Goal: Information Seeking & Learning: Find specific fact

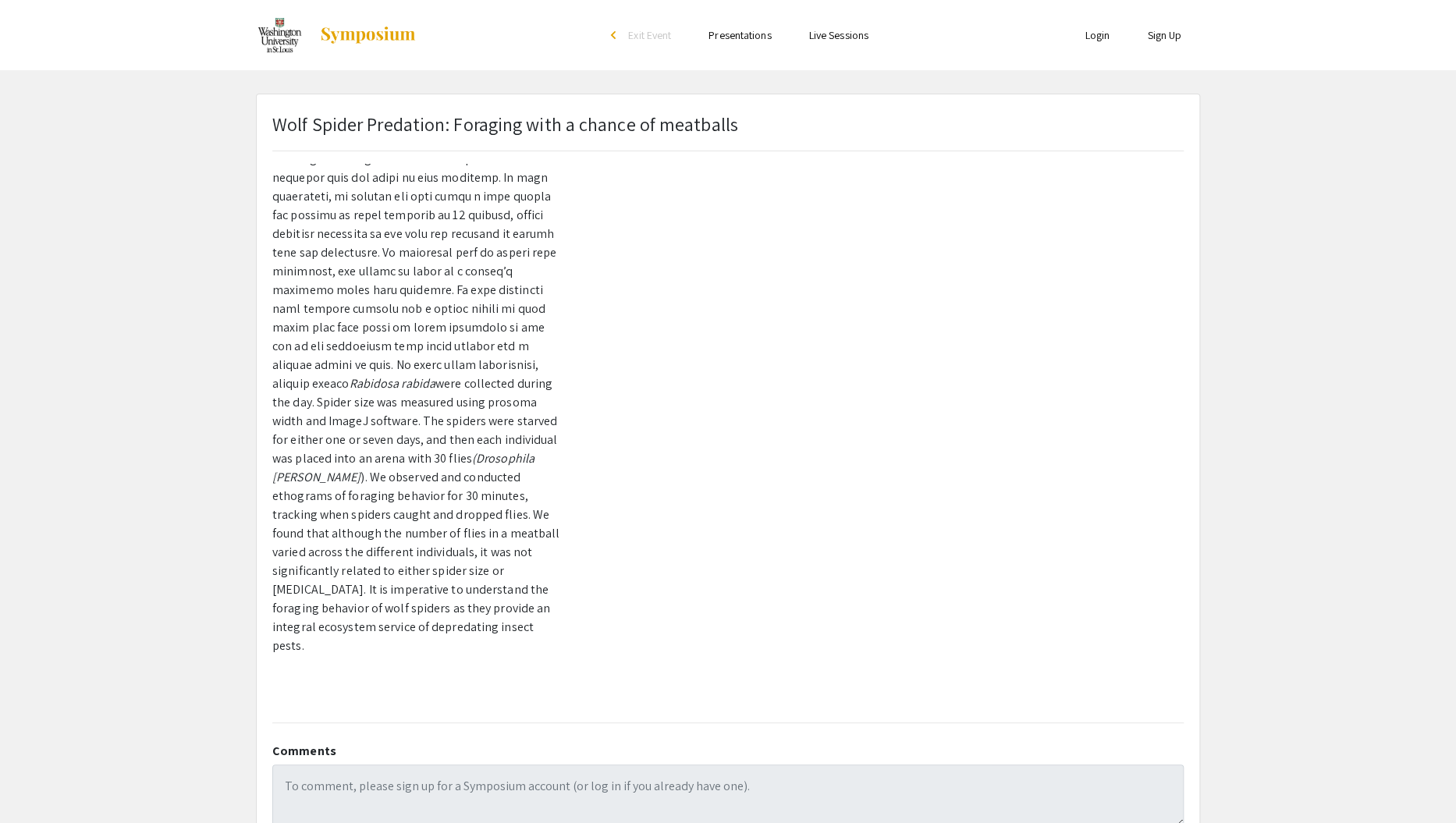
scroll to position [292, 0]
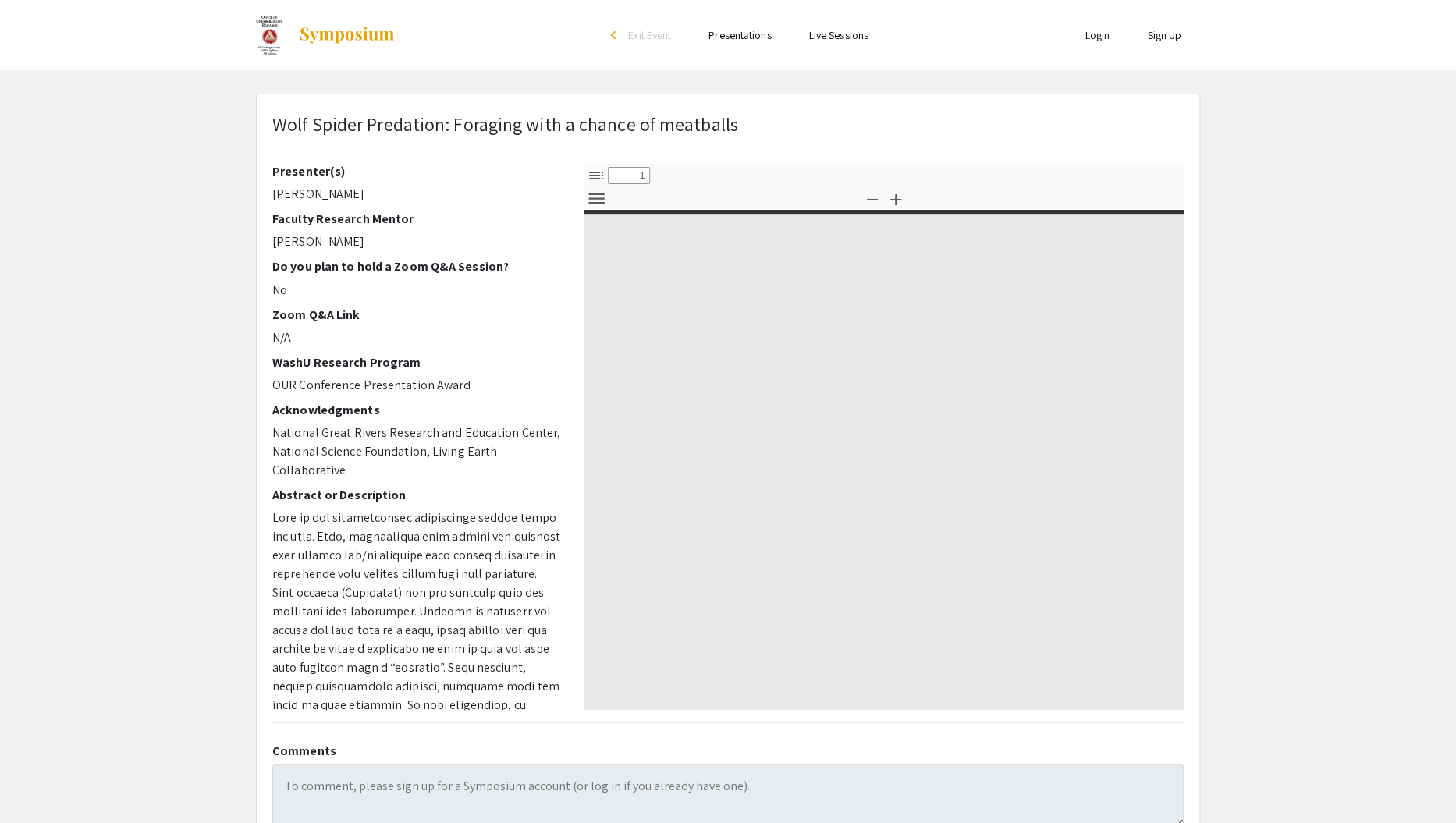
select select "custom"
type input "0"
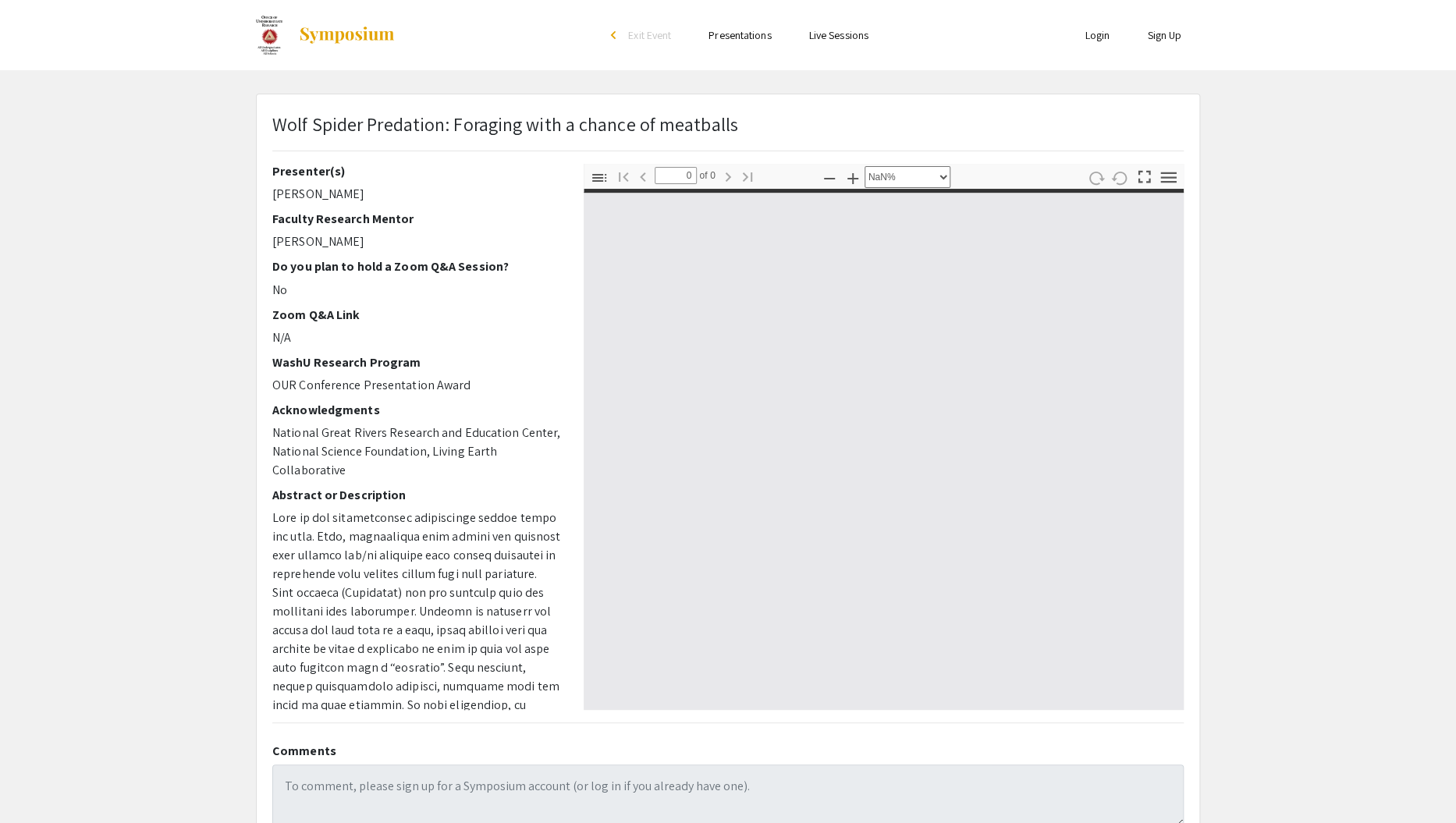
select select "auto"
type input "1"
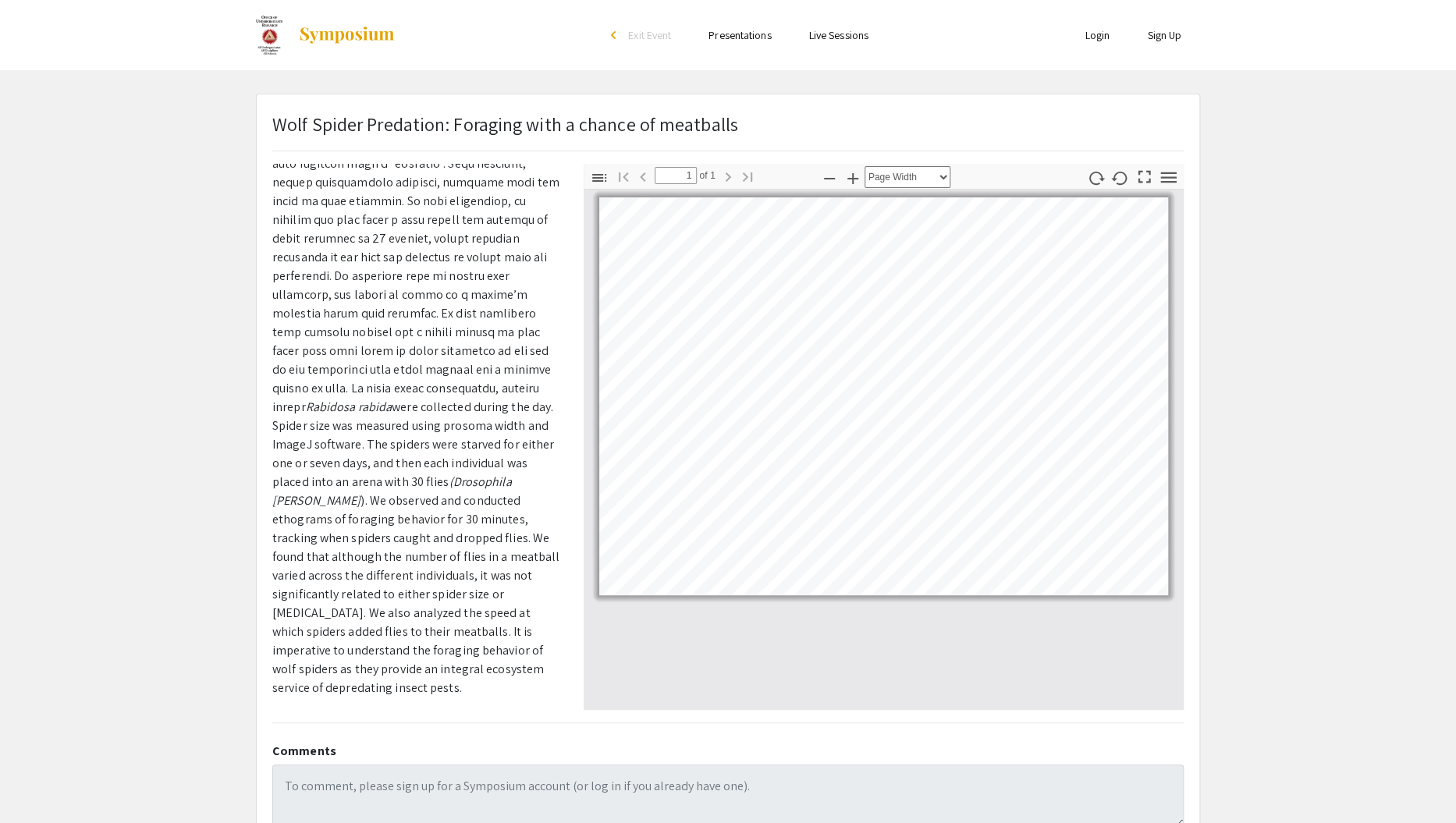
drag, startPoint x: 1159, startPoint y: 594, endPoint x: 1168, endPoint y: 601, distance: 11.4
click at [1168, 601] on div at bounding box center [883, 449] width 600 height 520
click at [1175, 176] on icon "button" at bounding box center [1169, 177] width 16 height 11
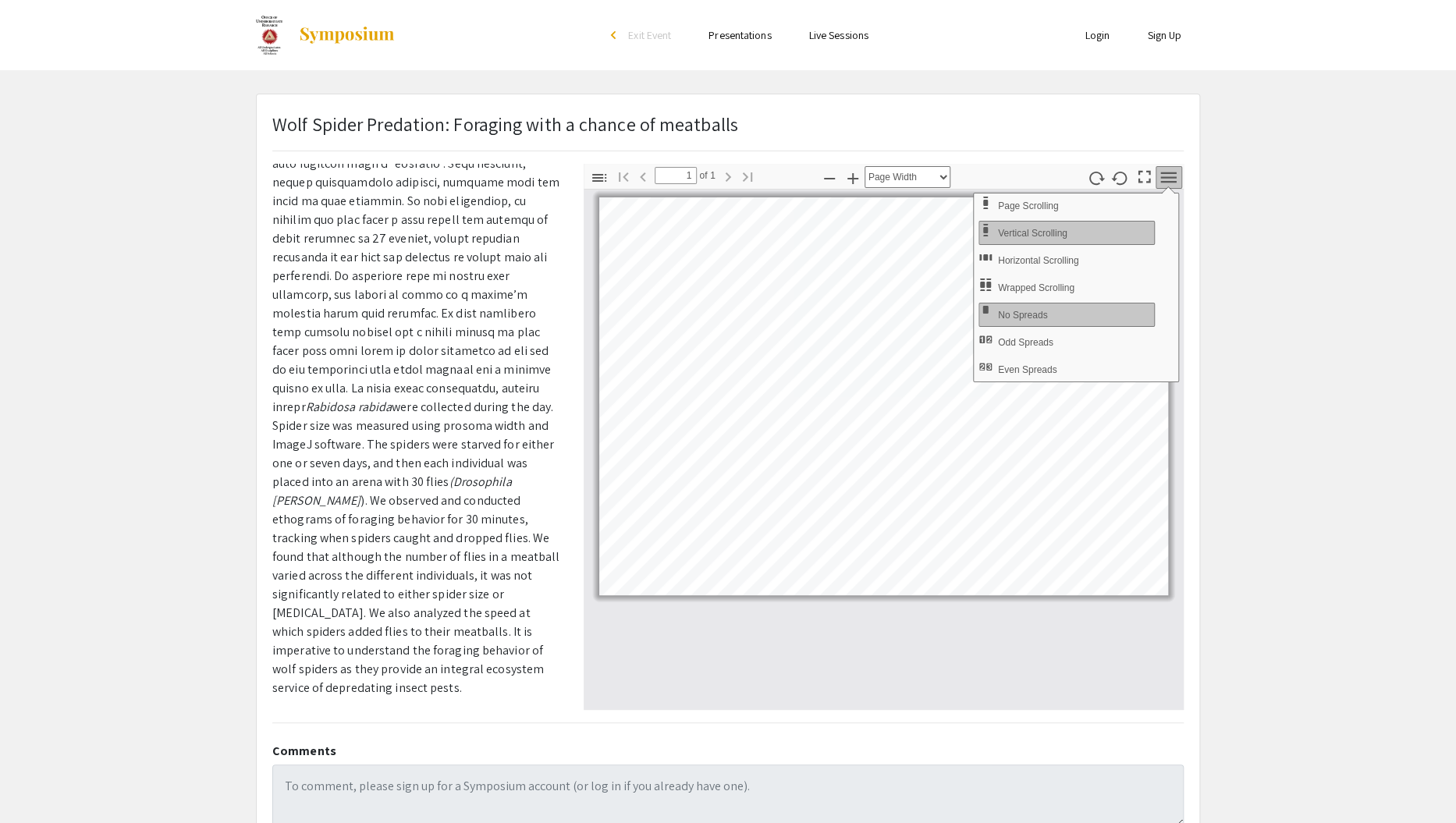
click at [842, 655] on div at bounding box center [883, 449] width 600 height 520
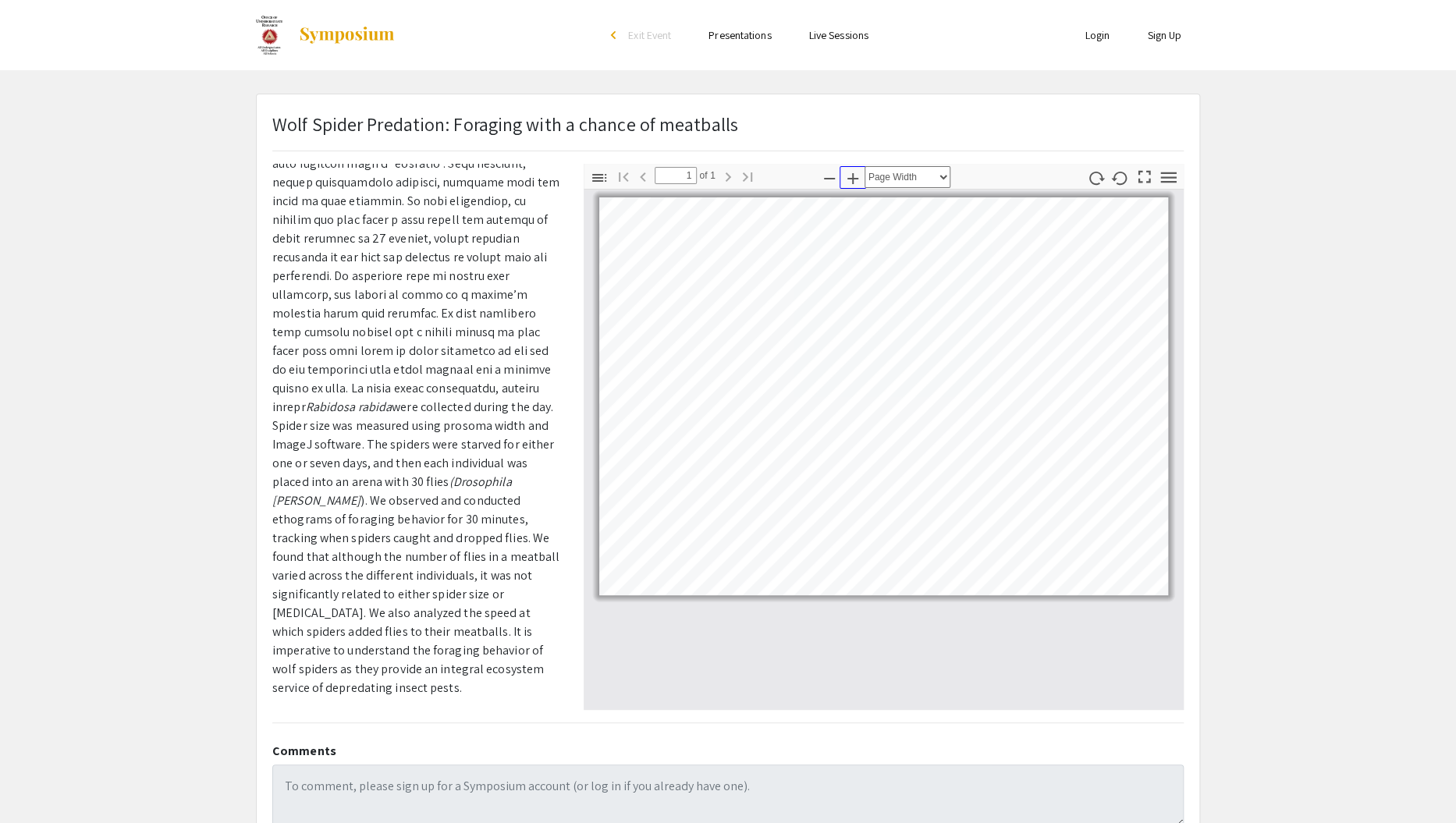
click at [853, 175] on icon "button" at bounding box center [853, 179] width 11 height 11
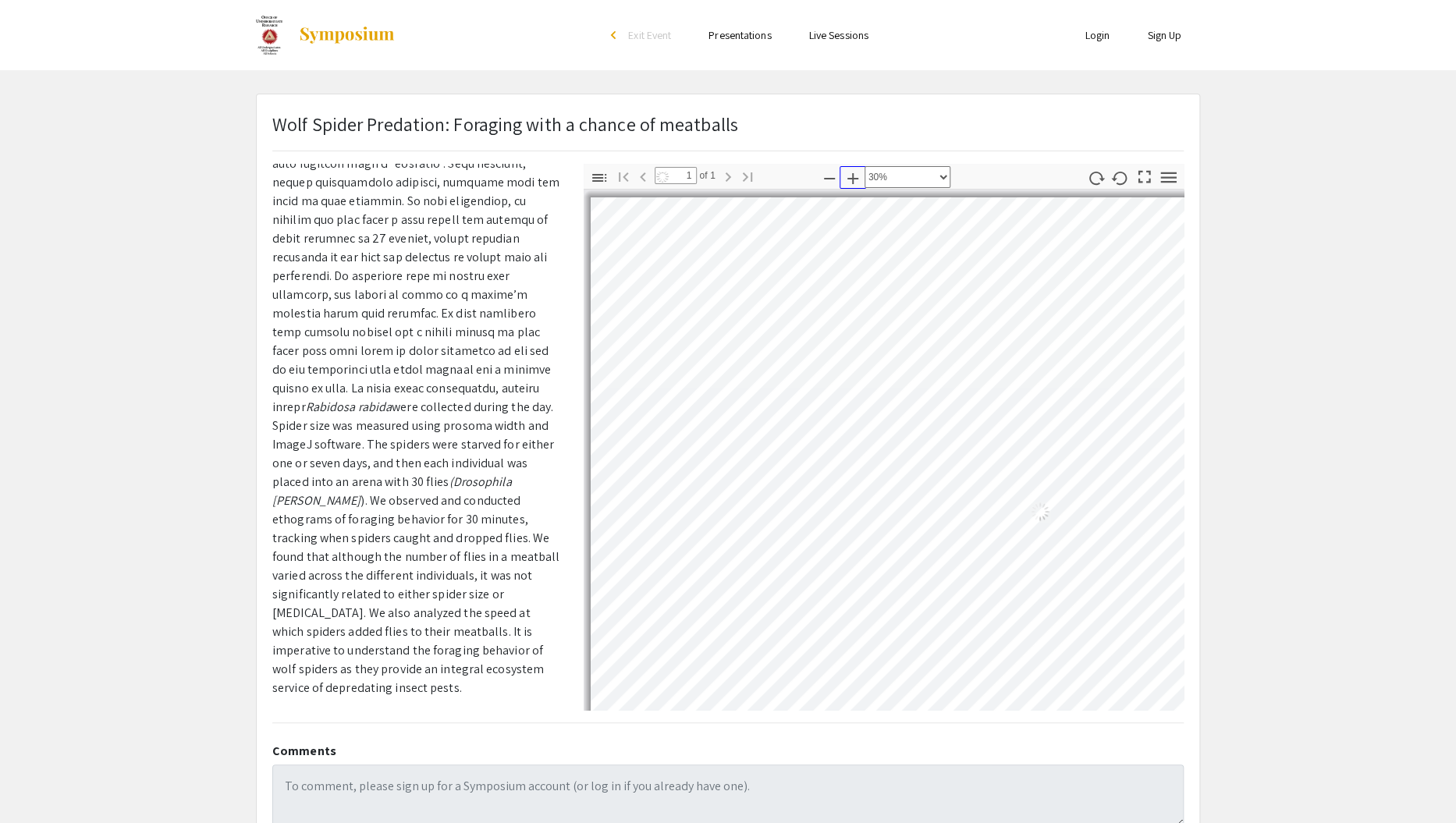
click at [853, 175] on icon "button" at bounding box center [853, 179] width 11 height 11
select select "custom"
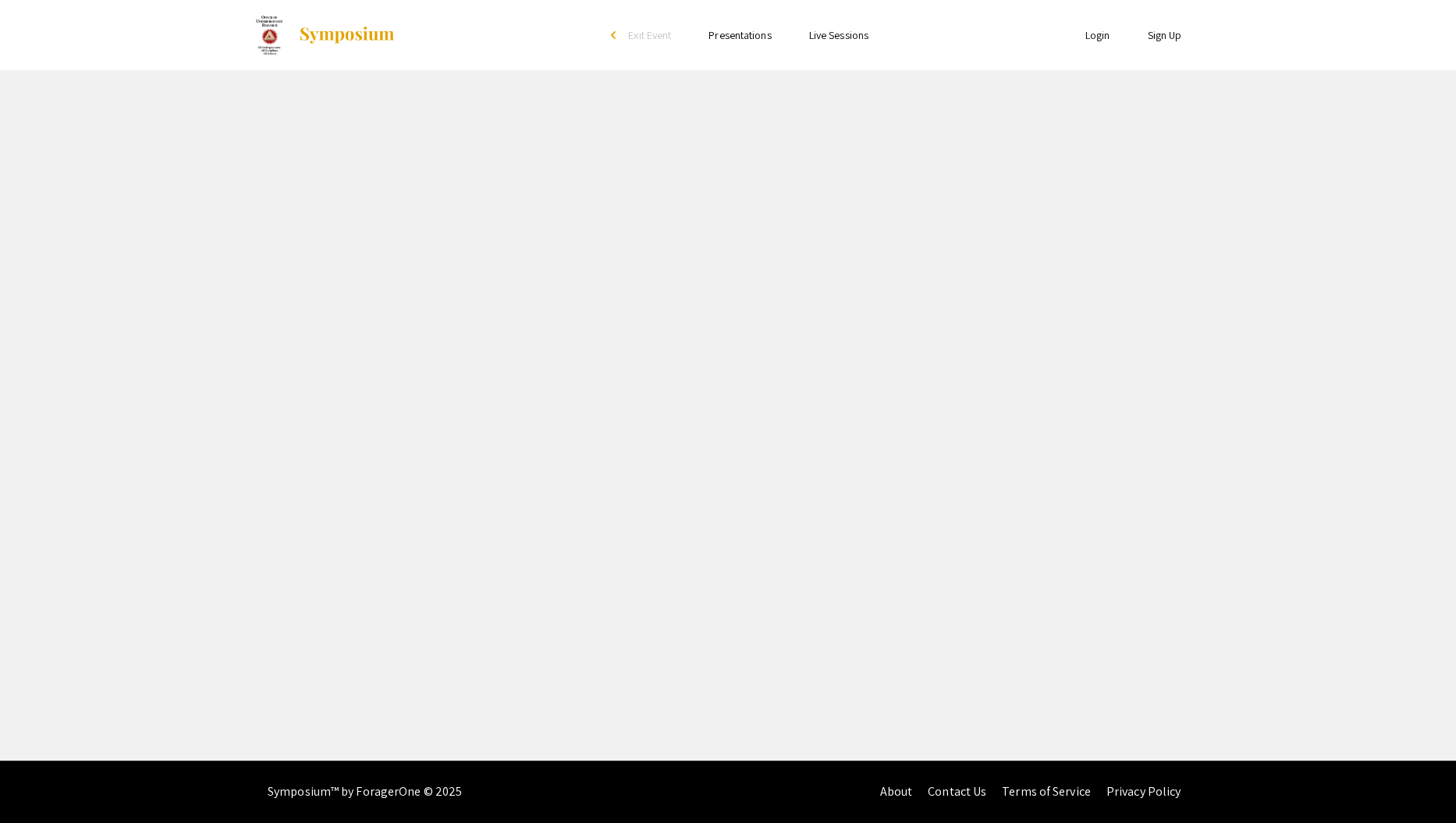
select select "custom"
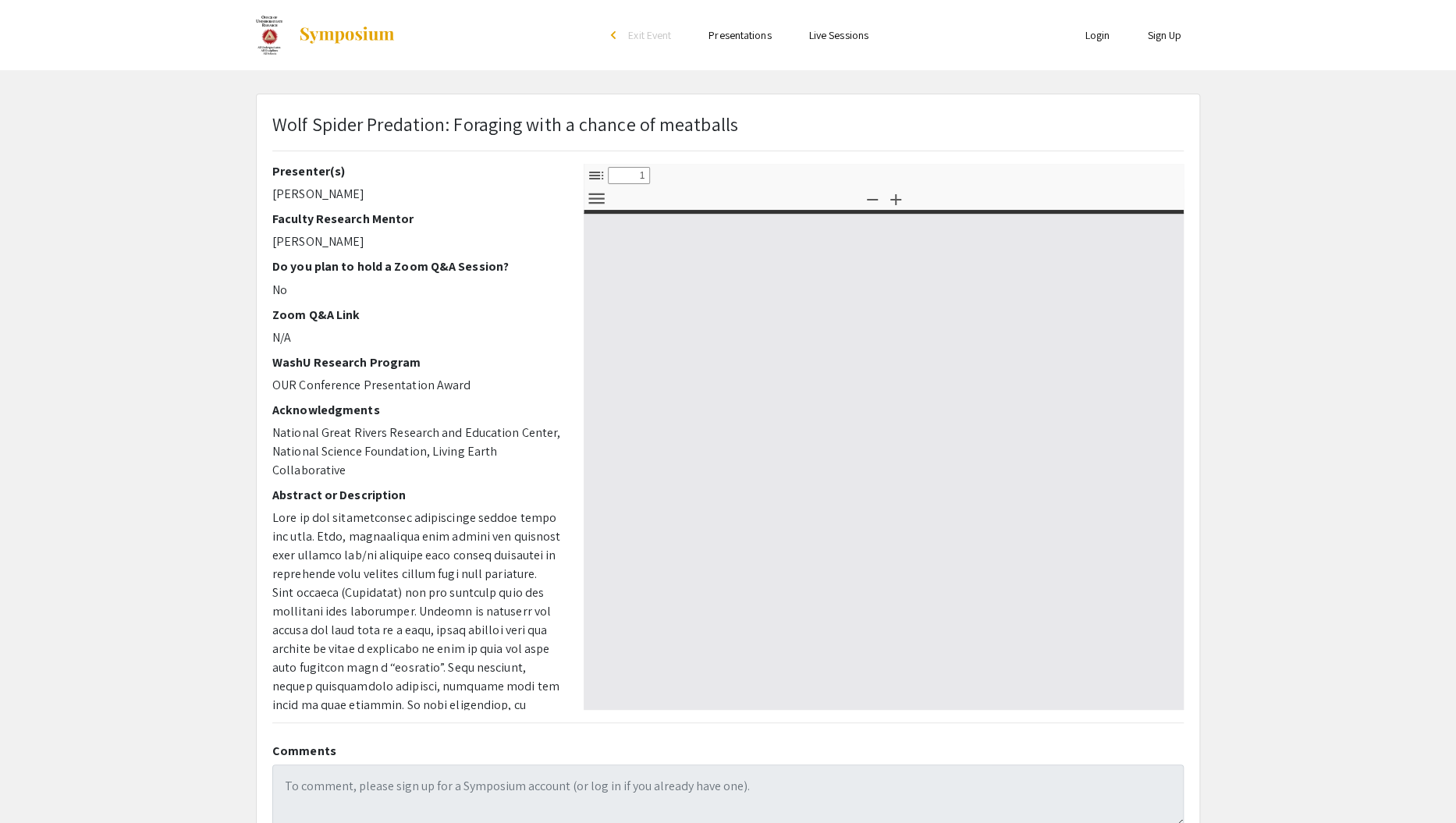
type input "0"
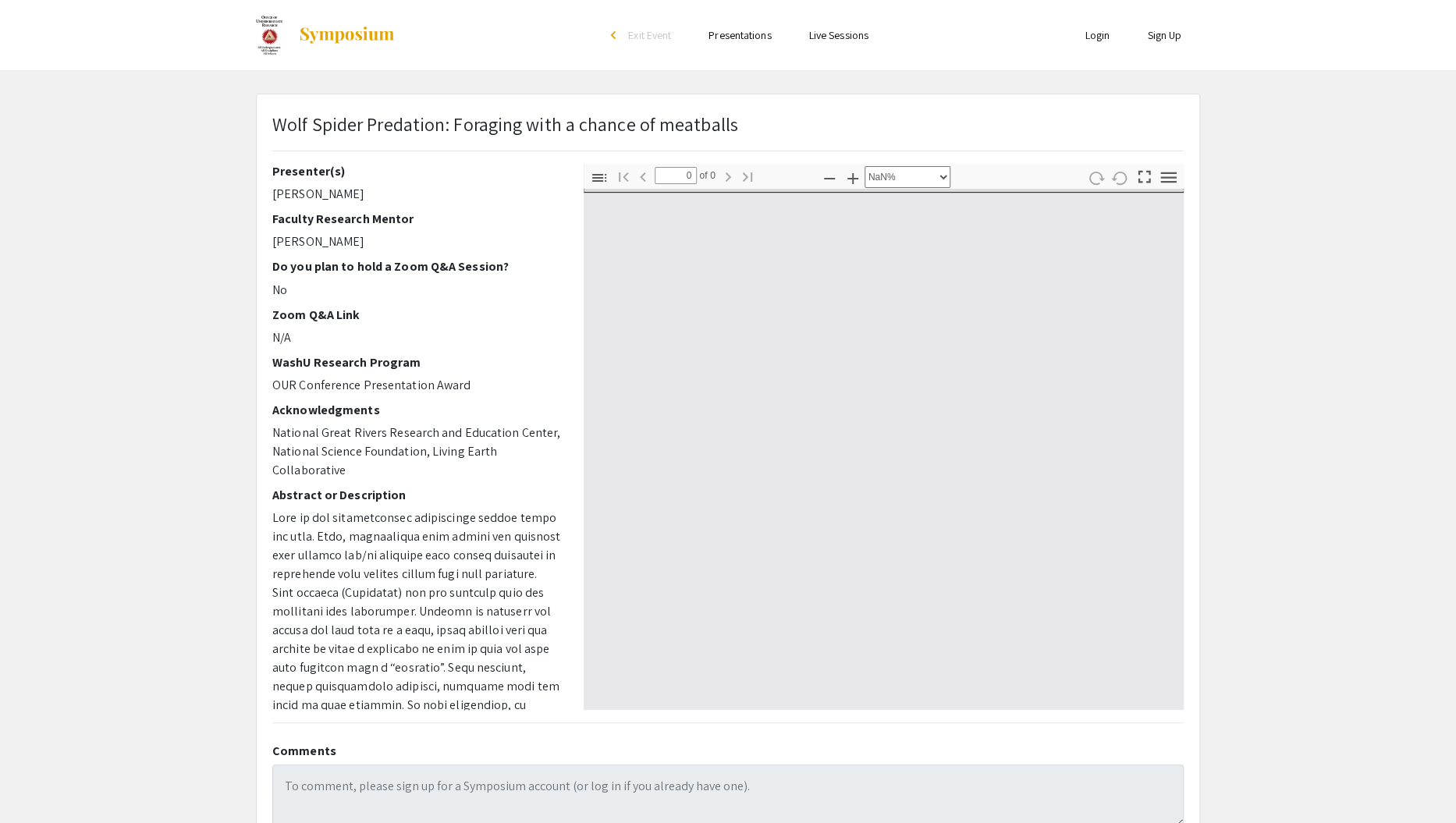
select select "auto"
type input "1"
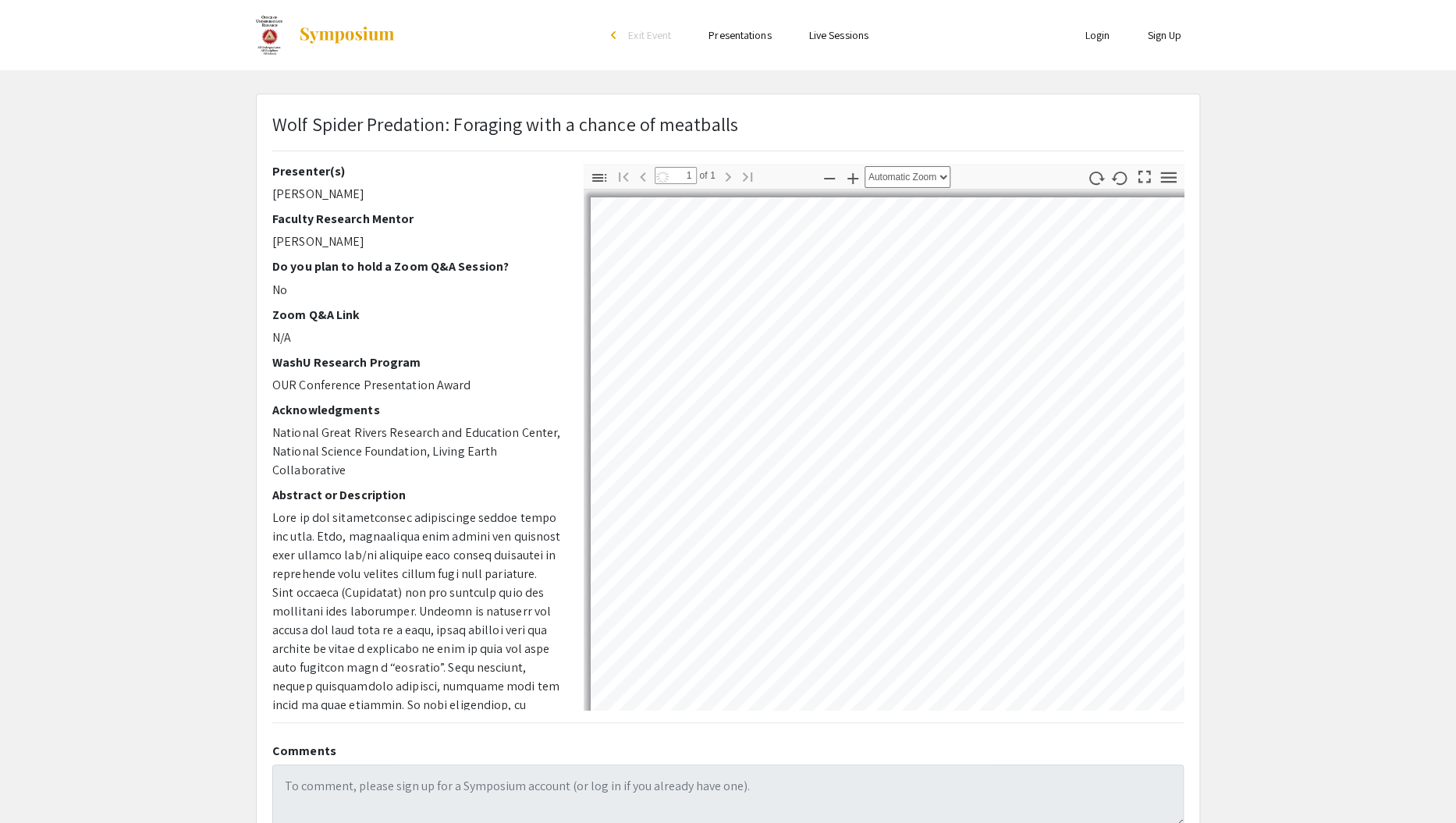
select select "custom"
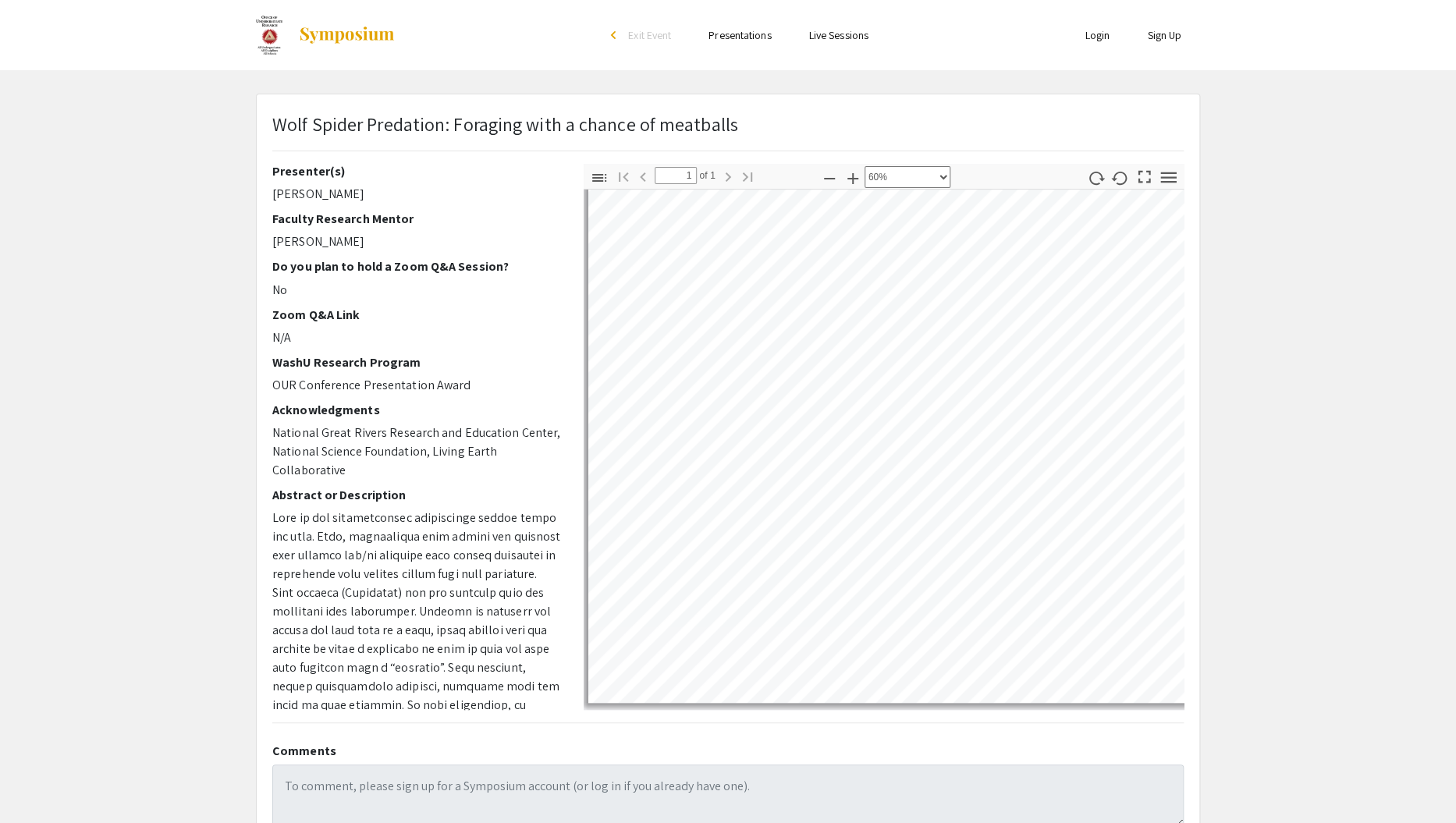
scroll to position [390, 2]
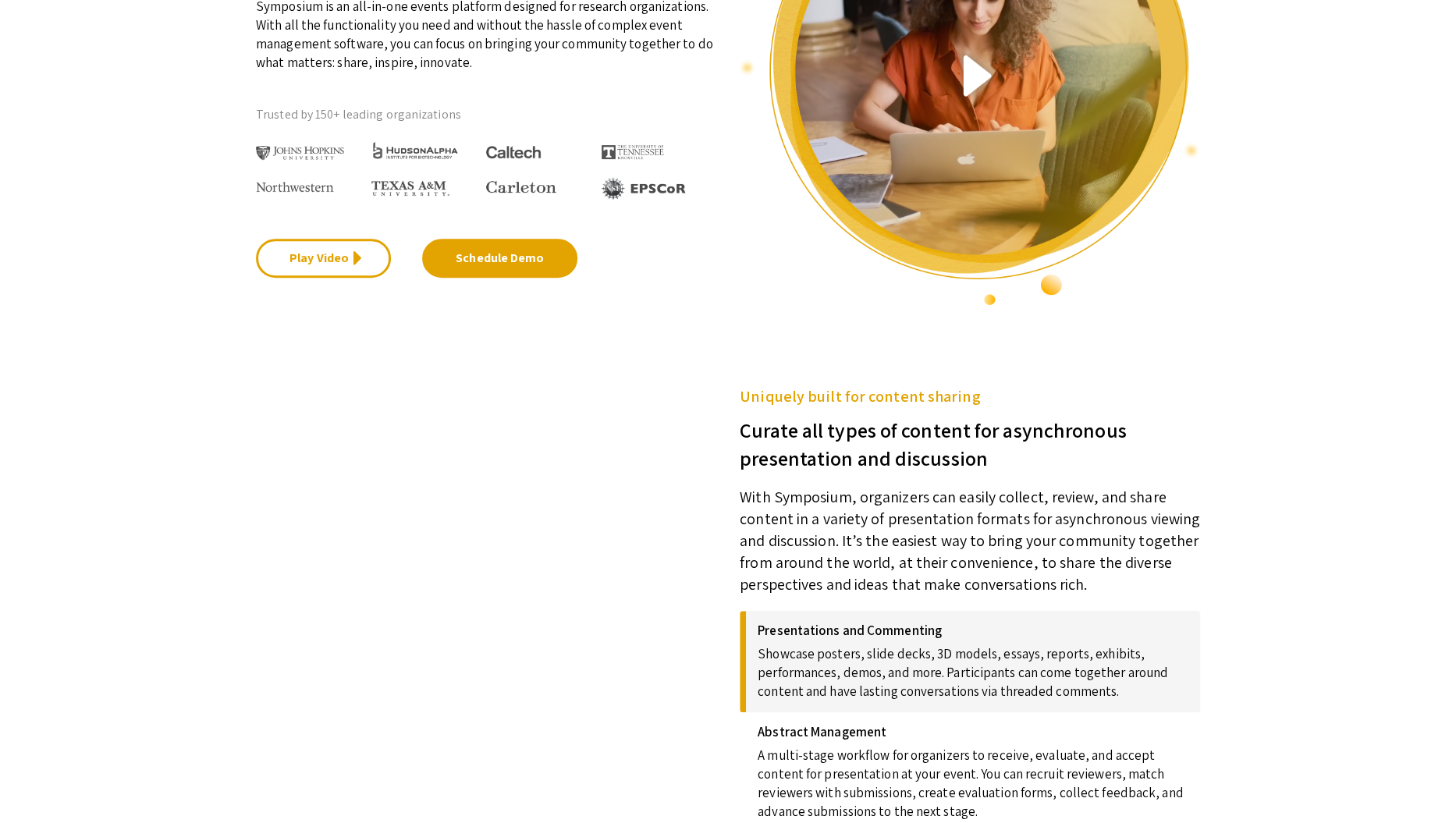
scroll to position [247, 0]
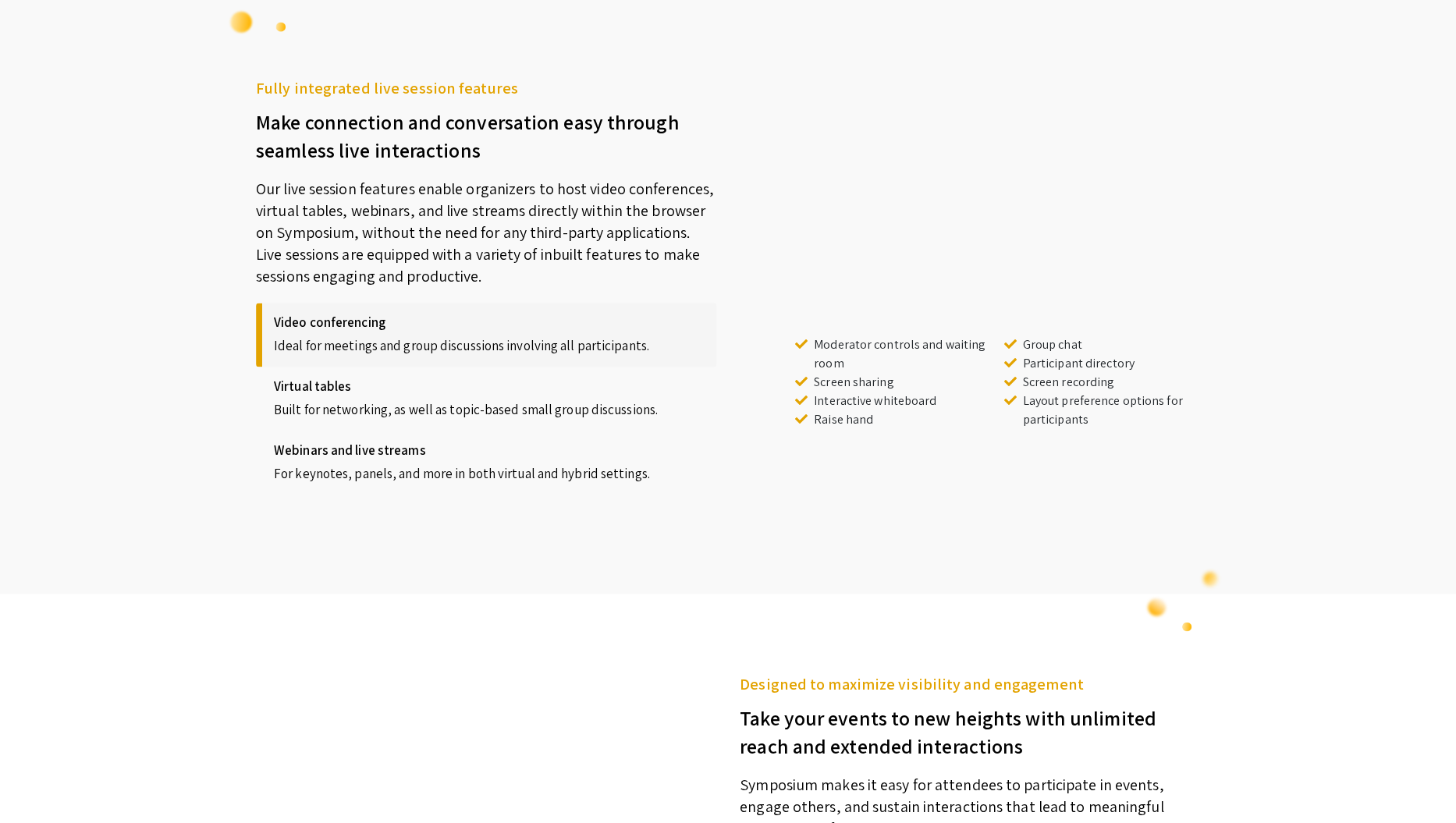
scroll to position [1236, 0]
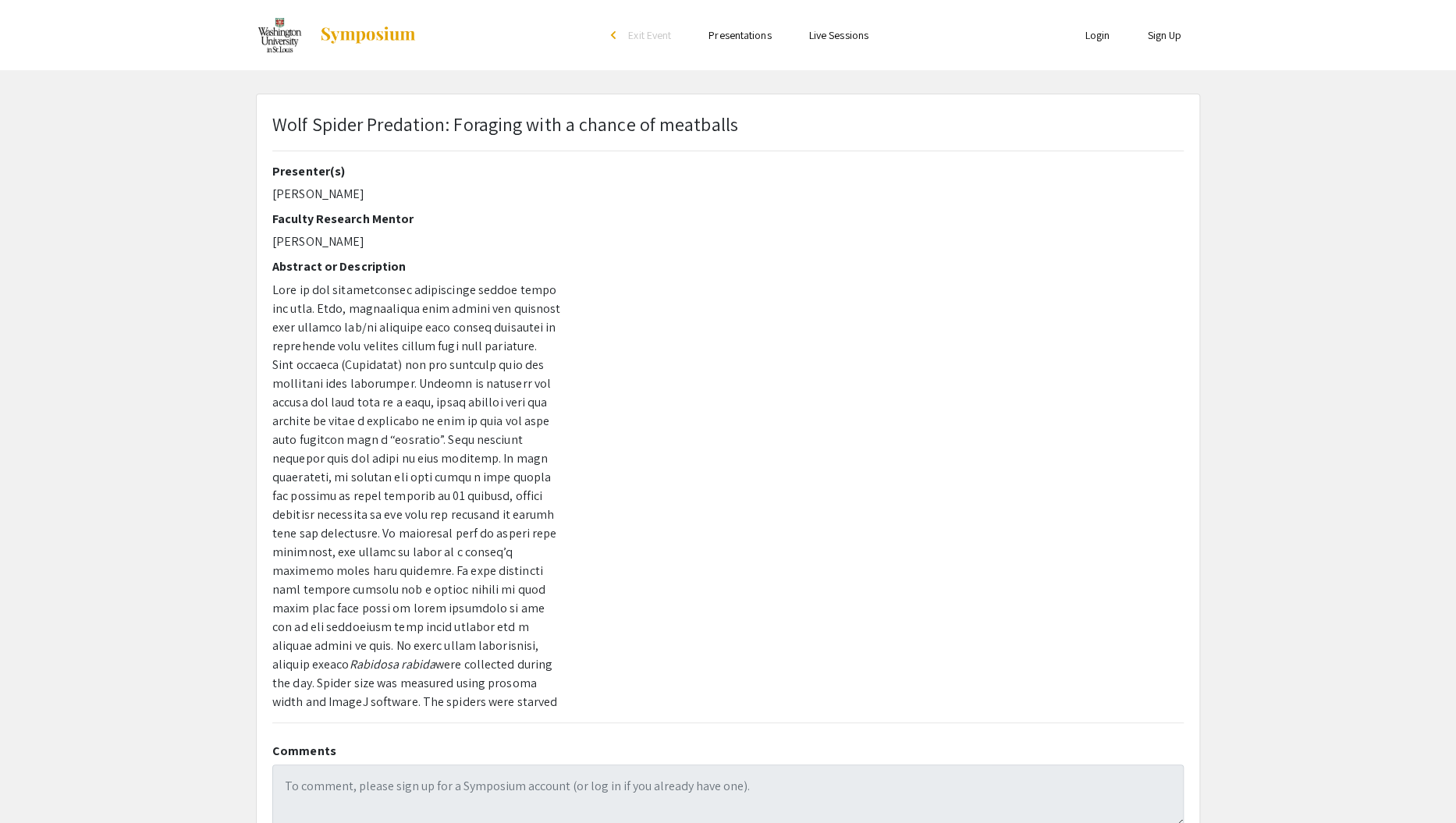
click at [313, 194] on p "Kate Frauenheim" at bounding box center [417, 194] width 288 height 19
copy p "Frauenheim"
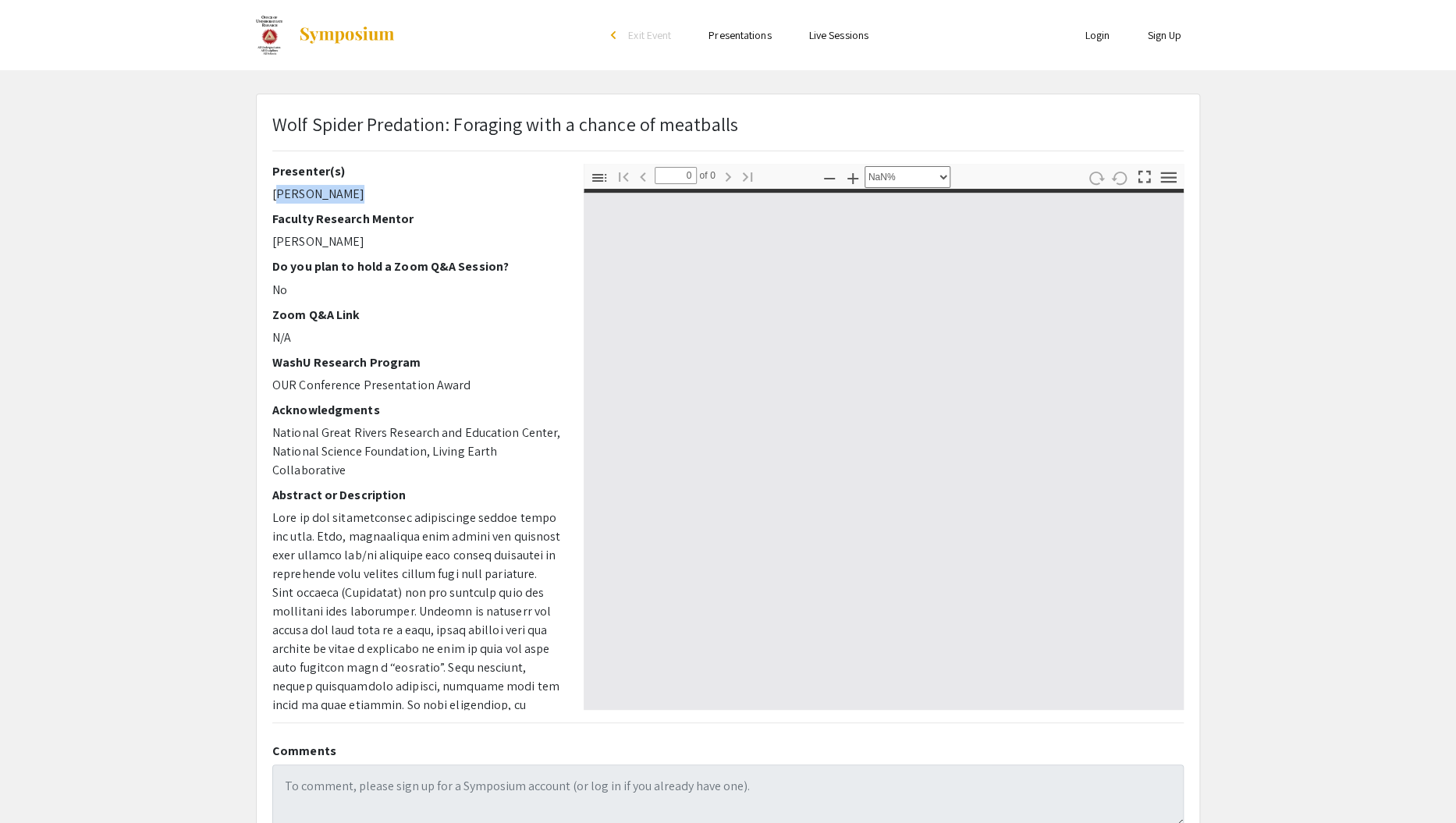
select select "auto"
type input "1"
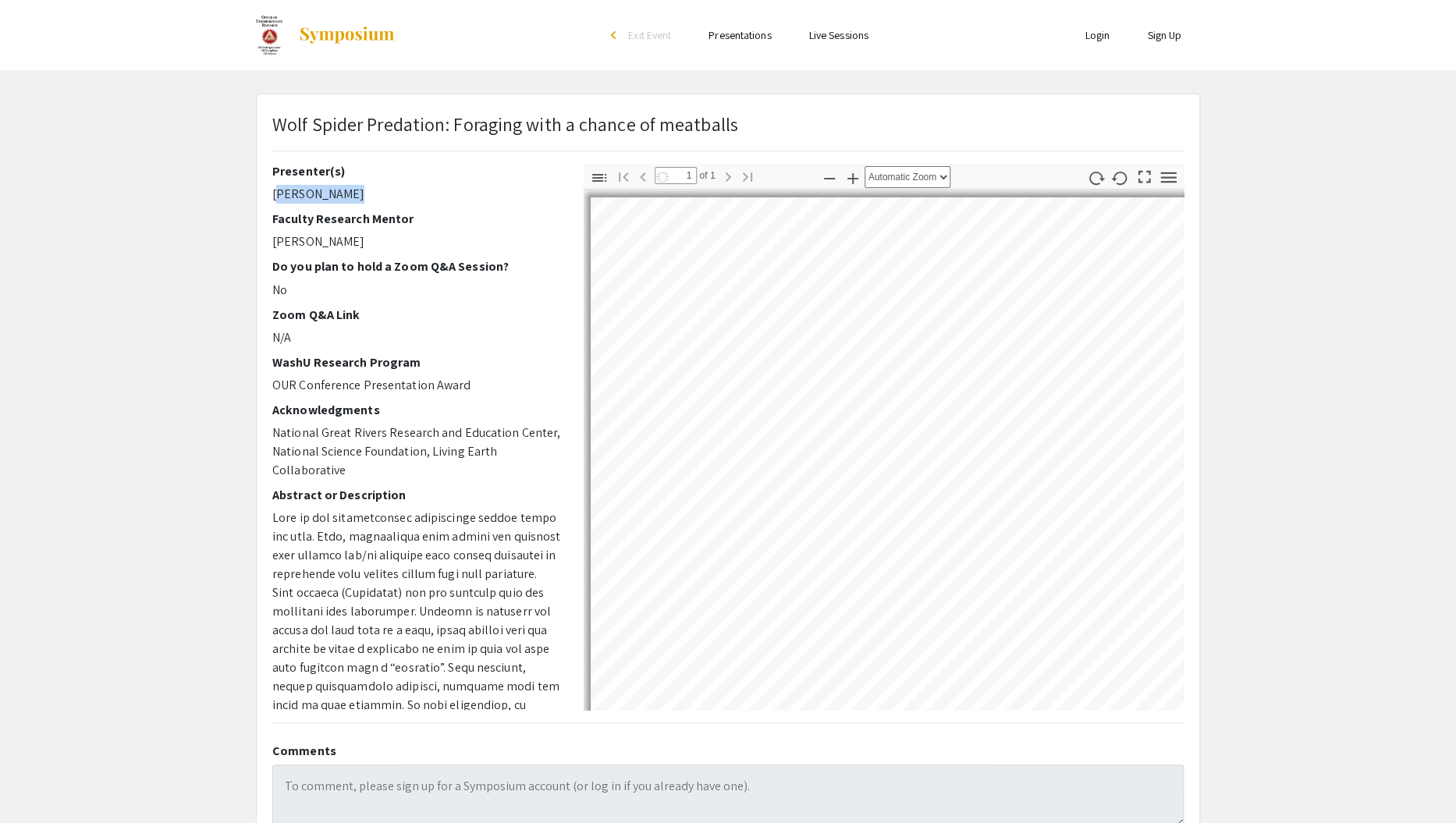
select select "custom"
drag, startPoint x: 273, startPoint y: 194, endPoint x: 357, endPoint y: 191, distance: 84.1
click at [357, 191] on p "[PERSON_NAME]" at bounding box center [417, 194] width 288 height 19
copy p "[PERSON_NAME]"
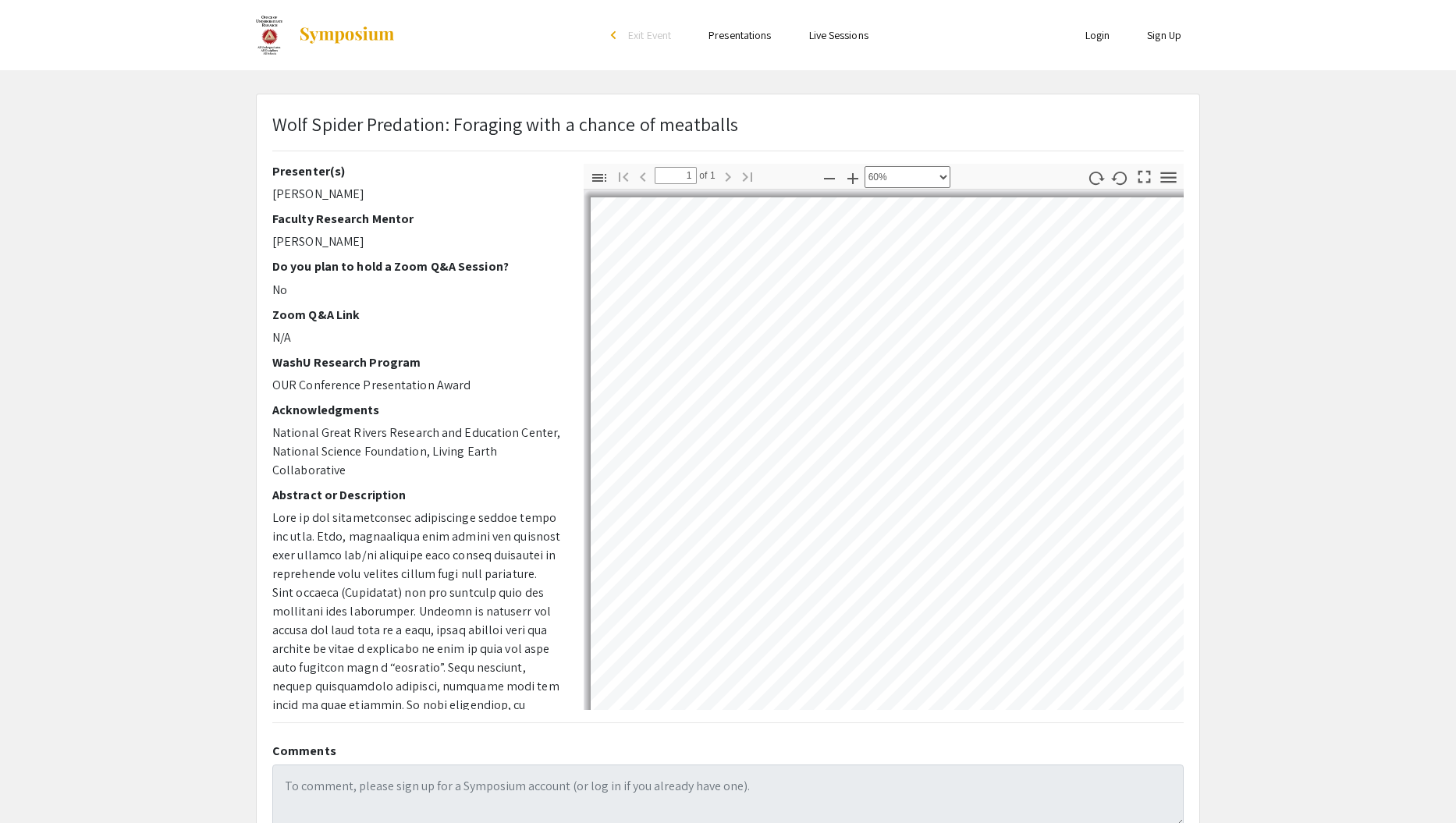
select select "custom"
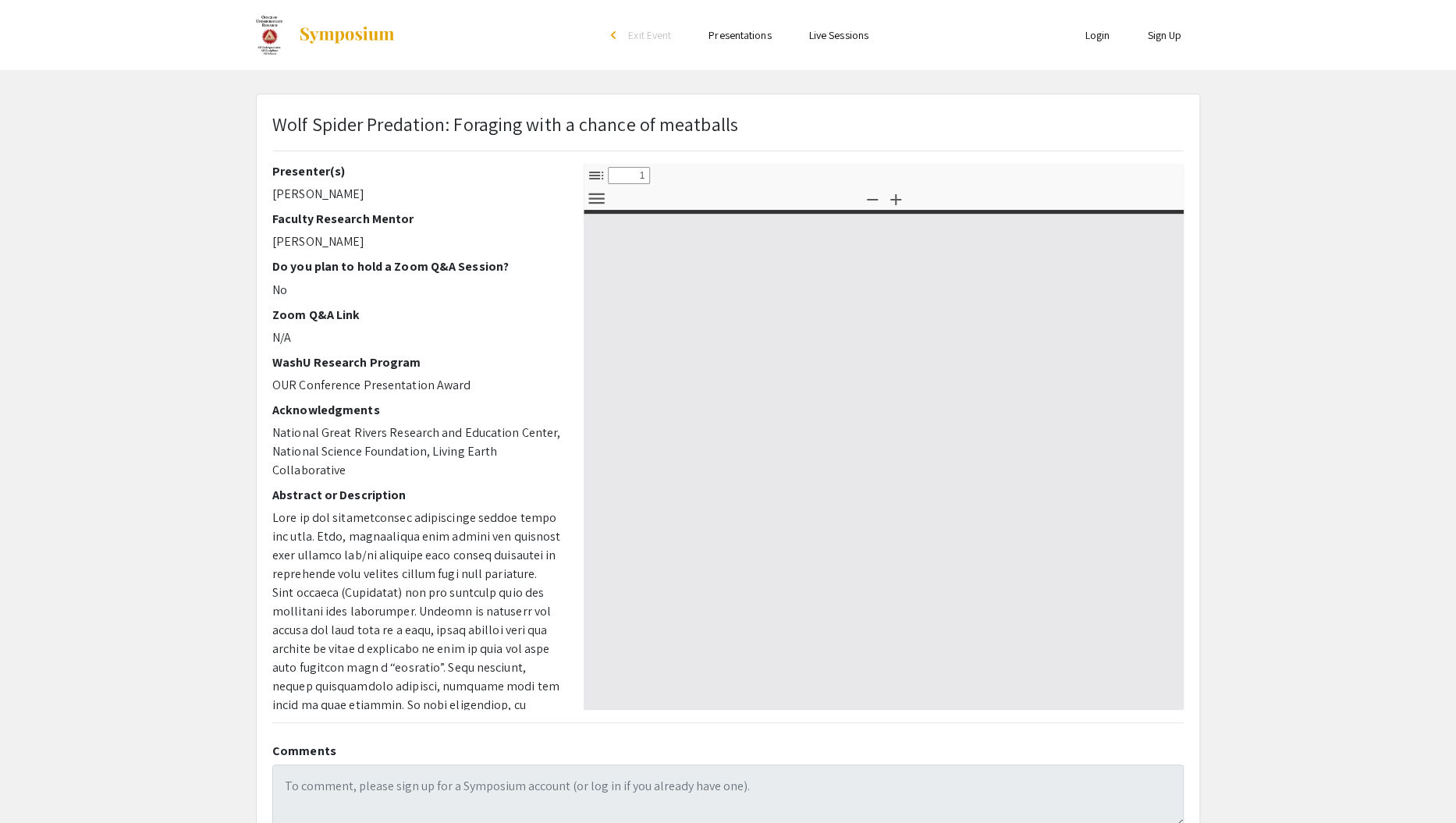
select select "custom"
type input "0"
select select "custom"
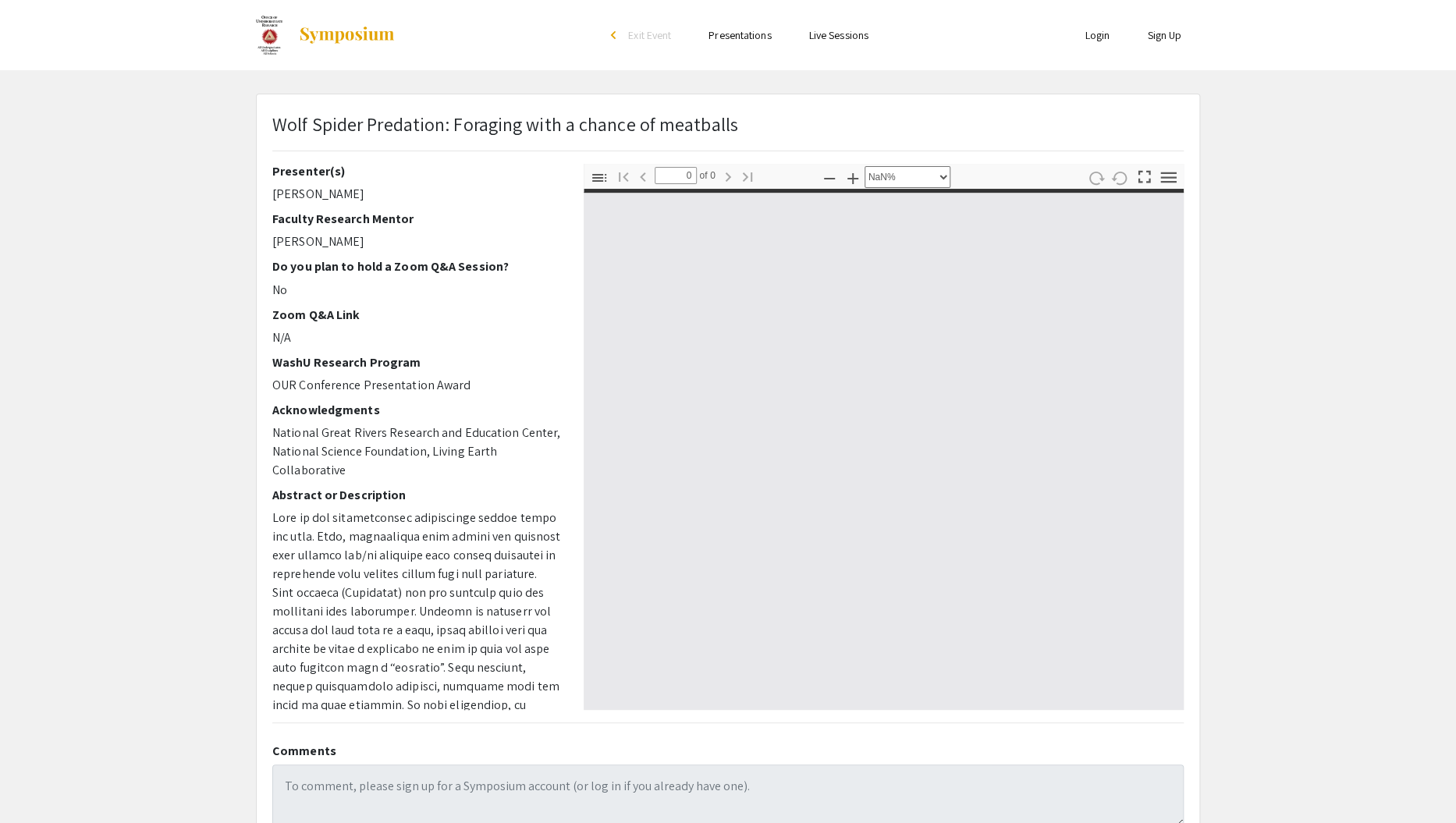
type input "1"
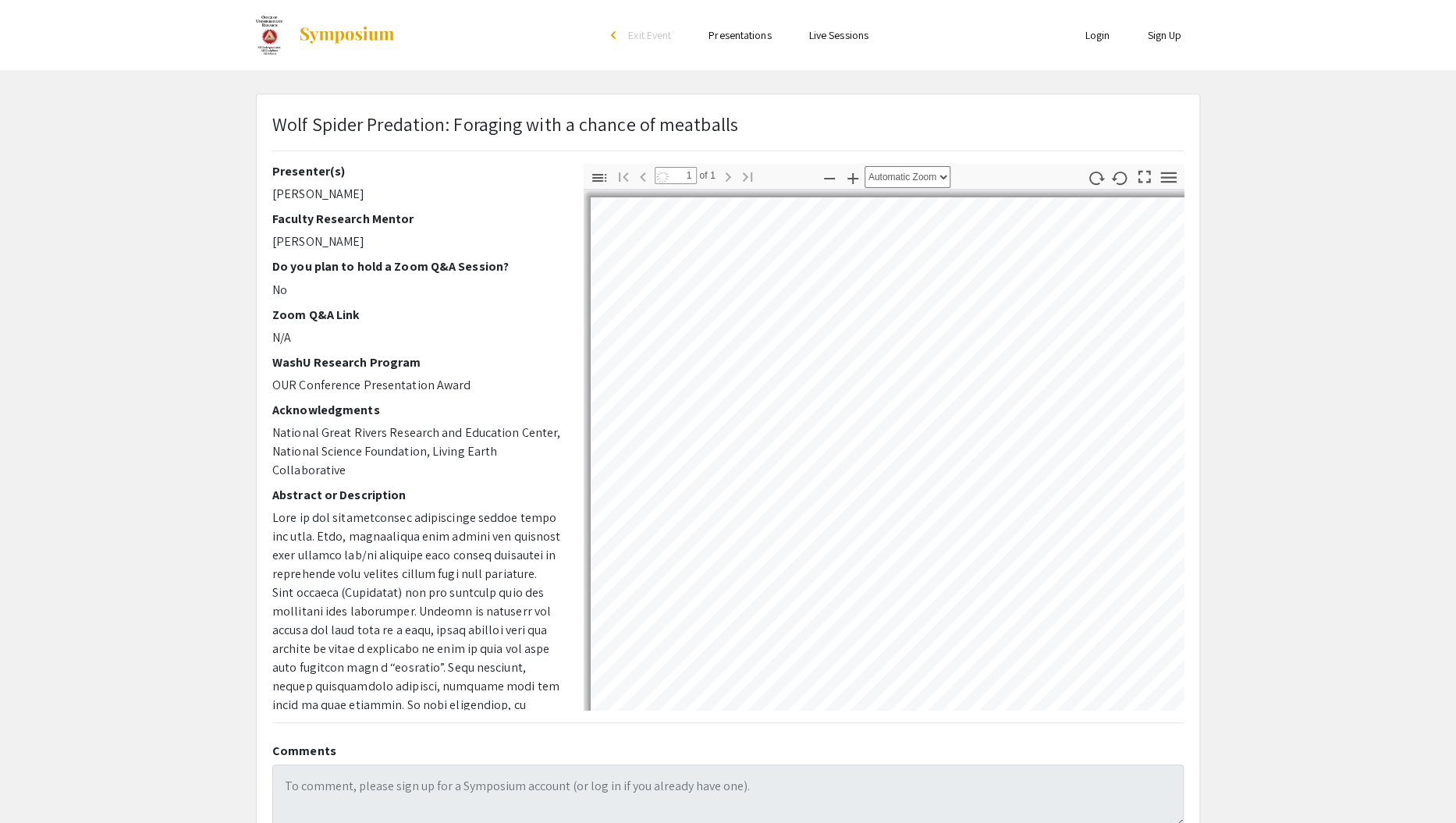
select select "custom"
drag, startPoint x: 273, startPoint y: 194, endPoint x: 360, endPoint y: 193, distance: 87.0
click at [360, 193] on p "[PERSON_NAME]" at bounding box center [417, 194] width 288 height 19
copy p "[PERSON_NAME]"
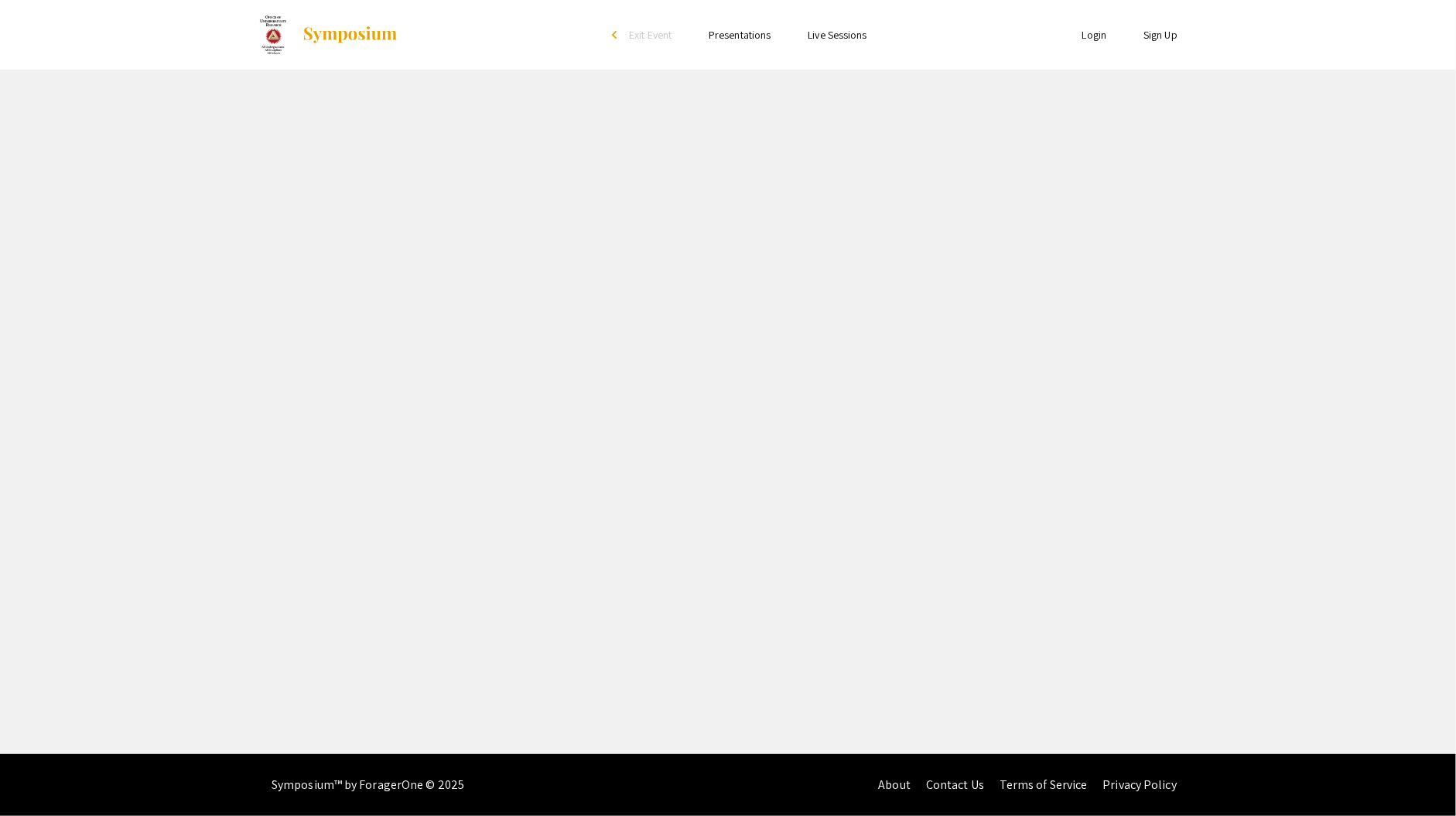
select select "custom"
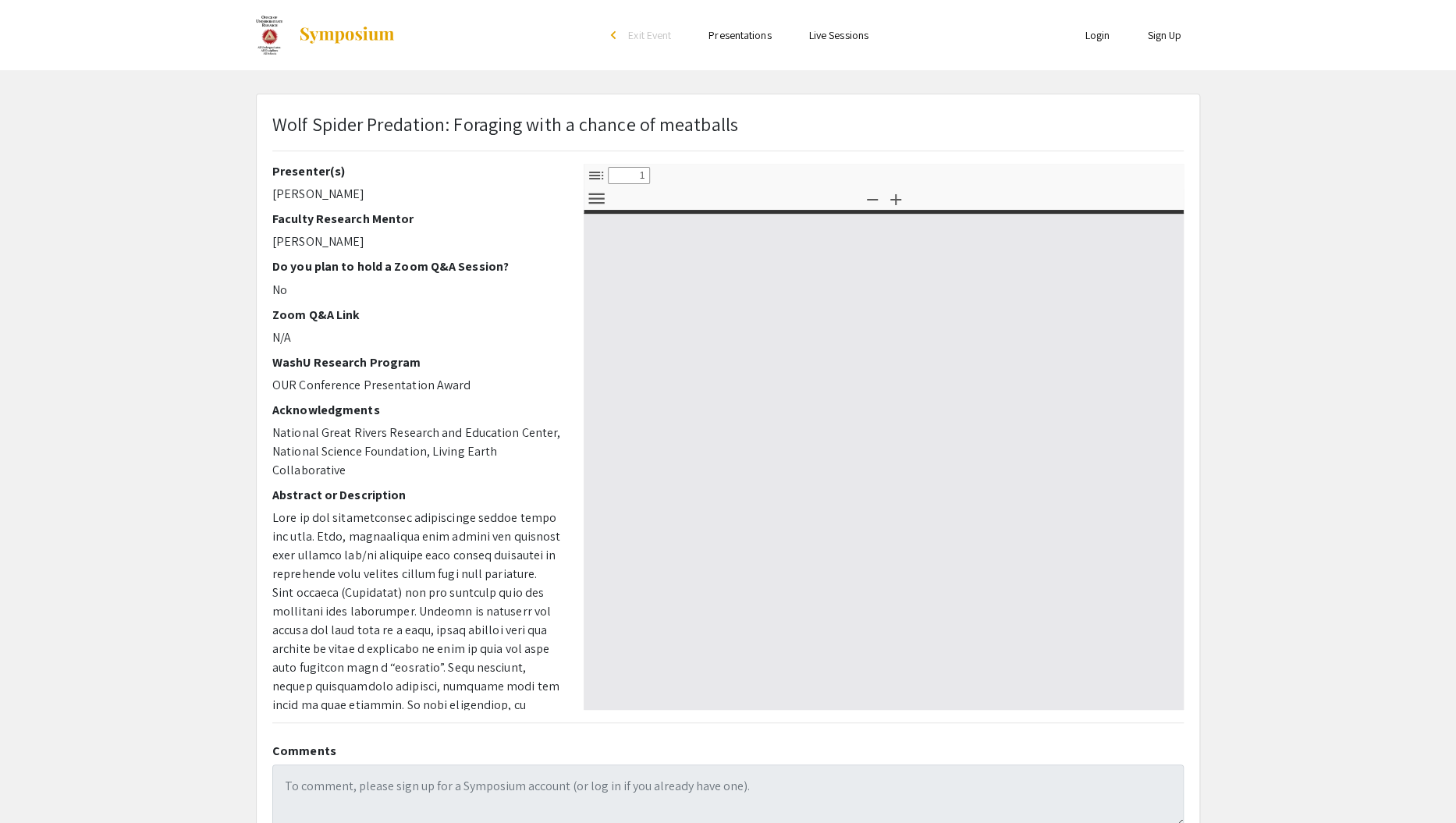
type input "0"
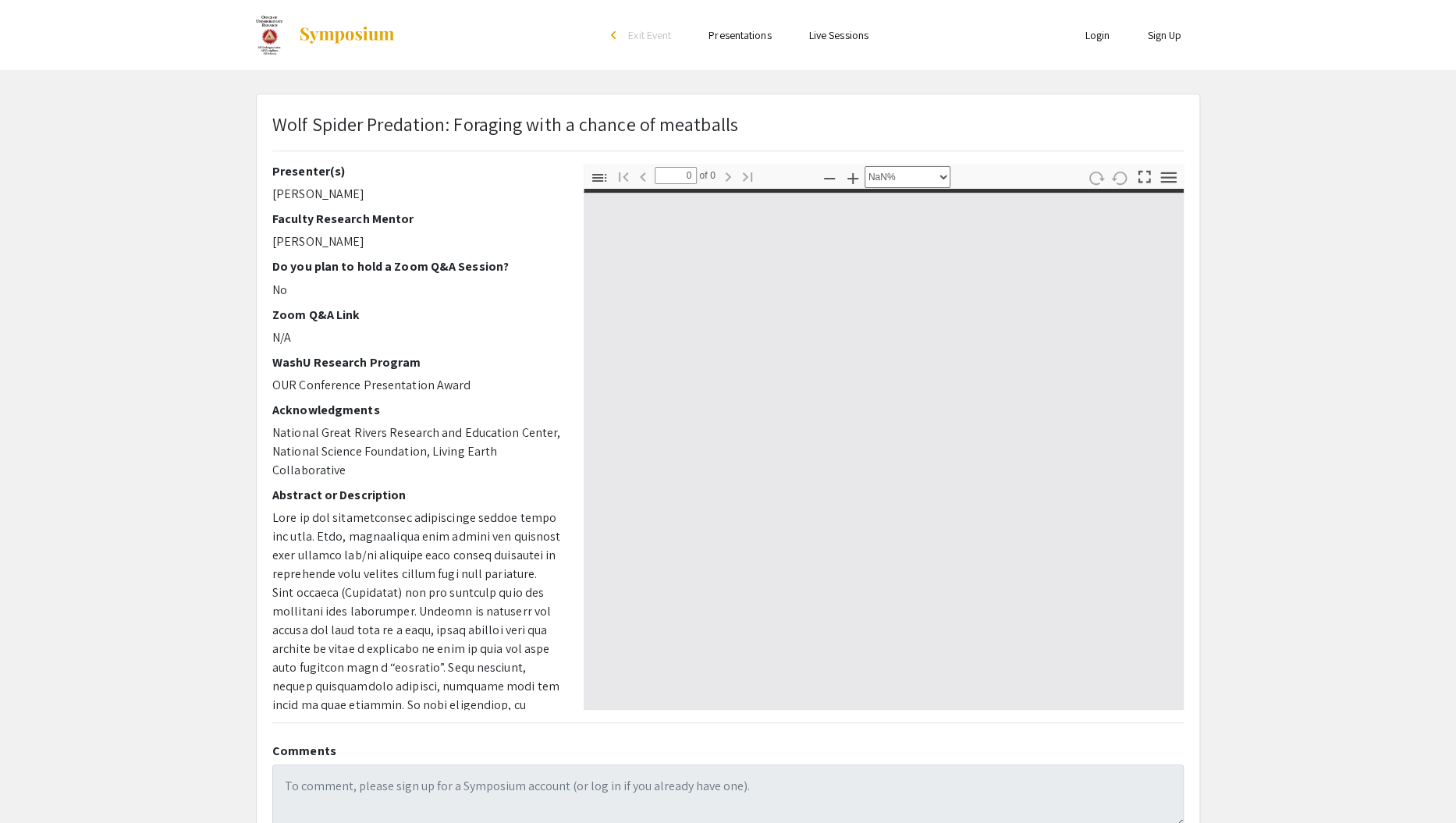
select select "auto"
type input "1"
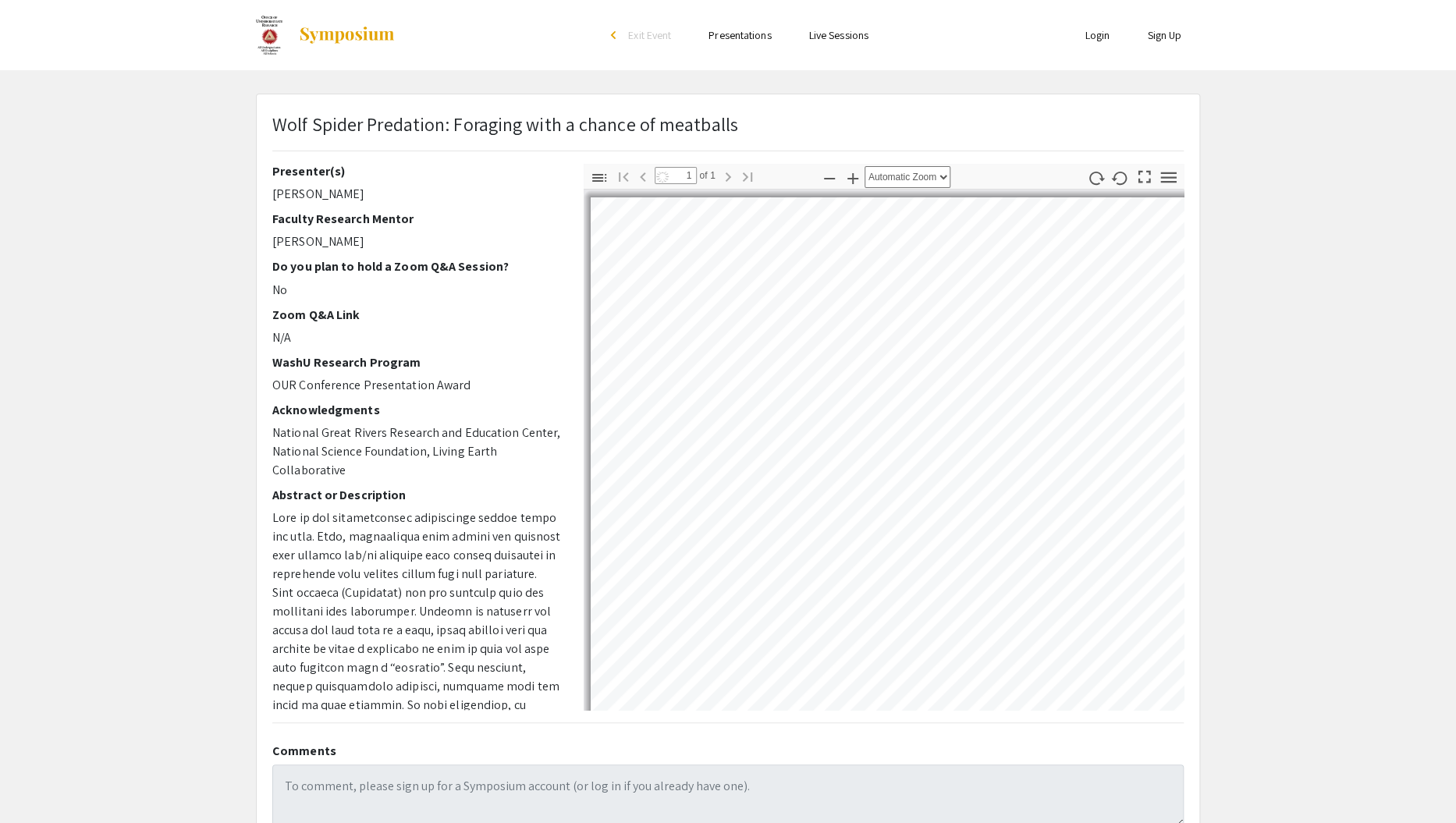
select select "custom"
